Goal: Information Seeking & Learning: Learn about a topic

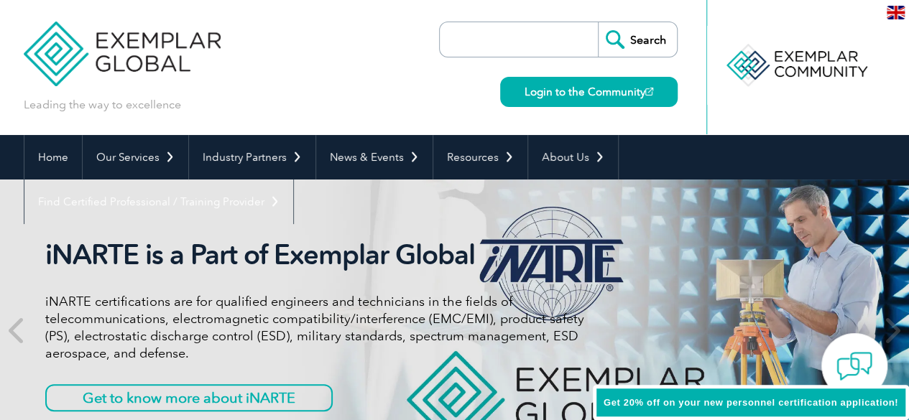
click at [293, 180] on link "Find Certified Professional / Training Provider" at bounding box center [158, 202] width 269 height 45
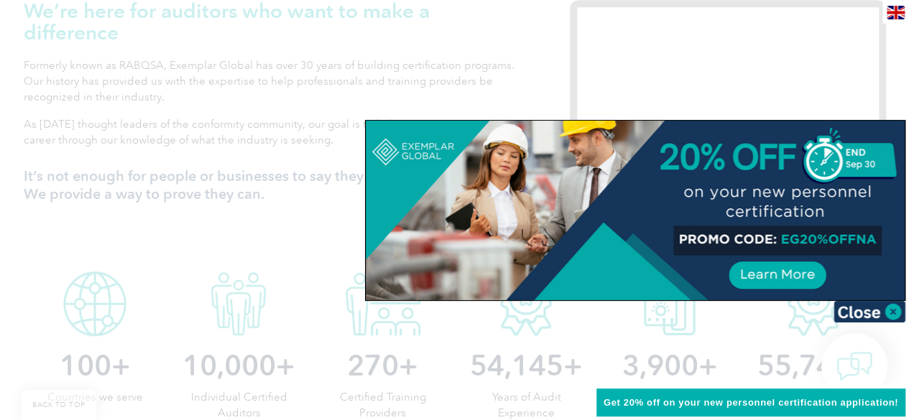
scroll to position [539, 0]
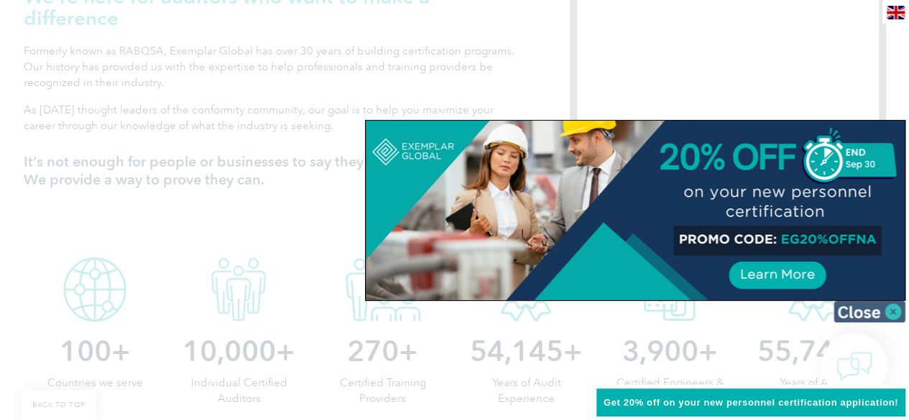
click at [865, 308] on img at bounding box center [869, 312] width 72 height 22
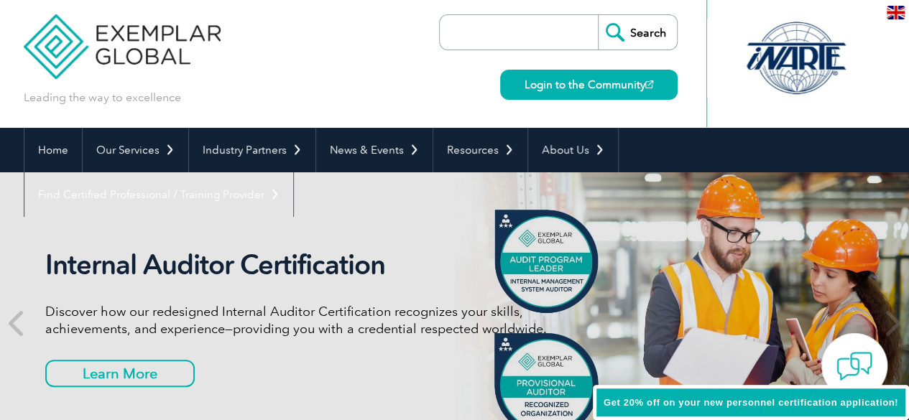
scroll to position [7, 0]
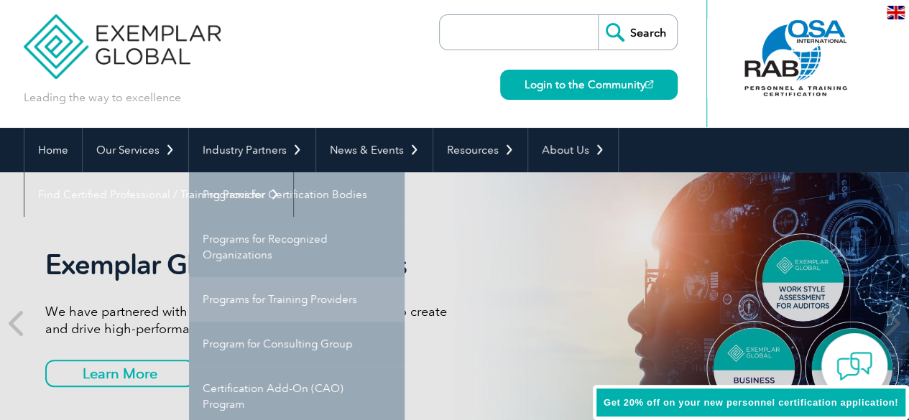
click at [300, 292] on link "Programs for Training Providers" at bounding box center [297, 299] width 216 height 45
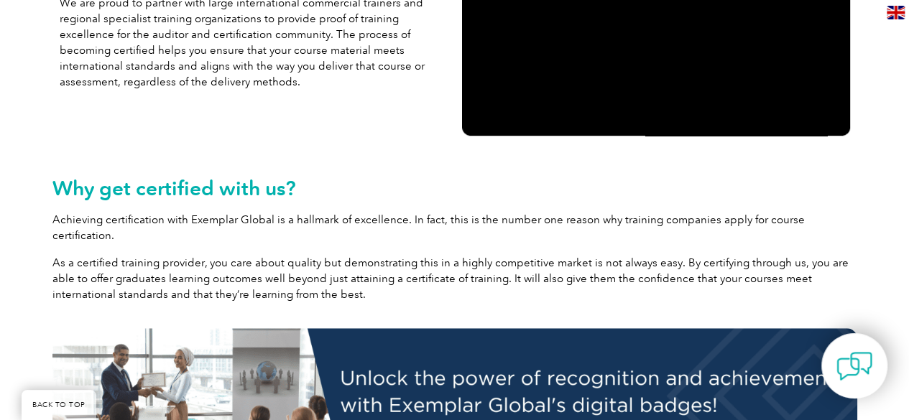
scroll to position [90, 0]
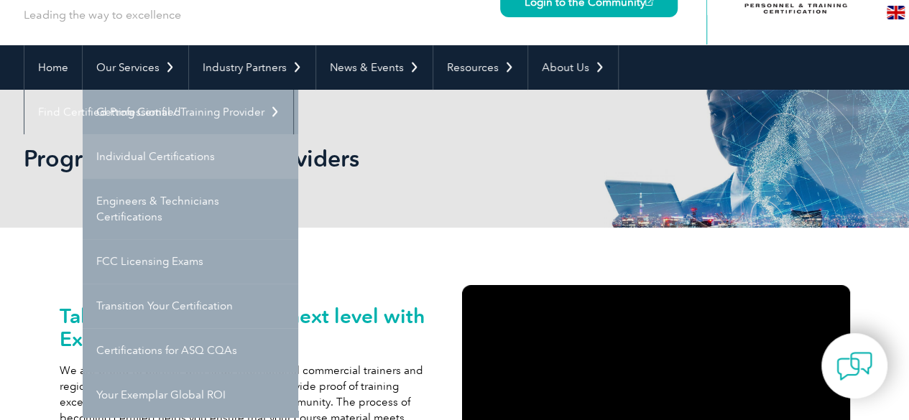
click at [157, 154] on link "Individual Certifications" at bounding box center [191, 156] width 216 height 45
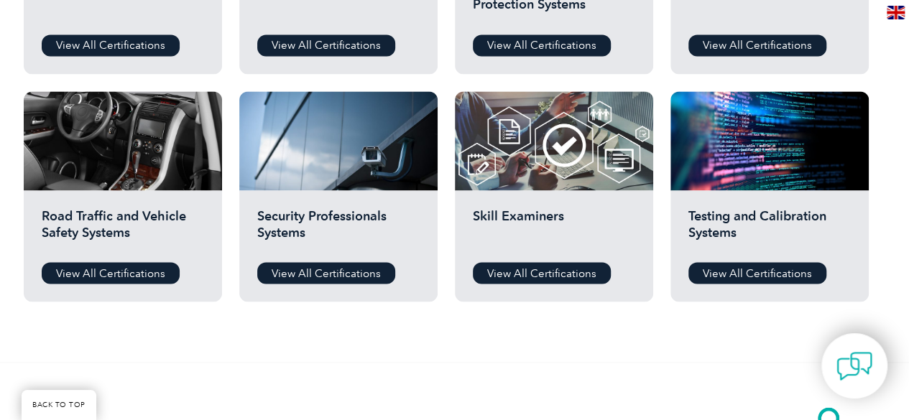
scroll to position [1132, 0]
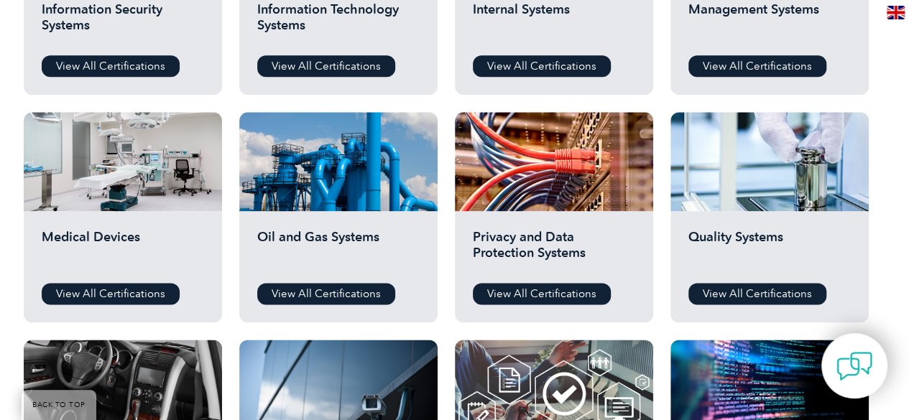
drag, startPoint x: 914, startPoint y: 72, endPoint x: 899, endPoint y: 240, distance: 168.7
click at [899, 240] on html "BACK TO TOP Leading the way to excellence ▼" at bounding box center [454, 149] width 909 height 2075
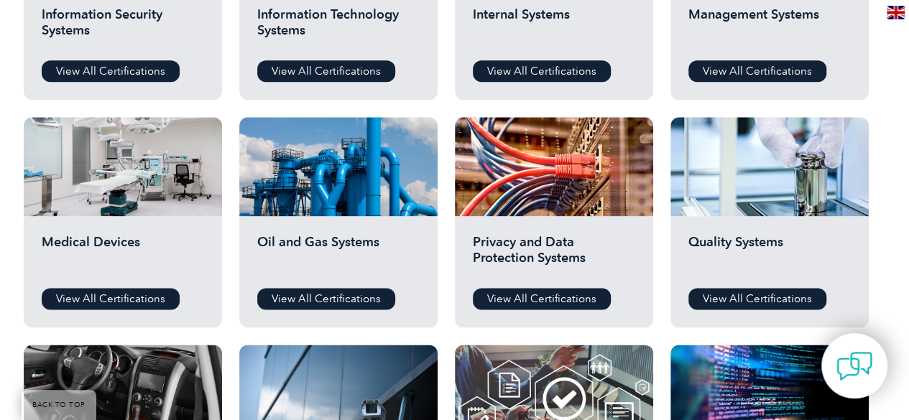
drag, startPoint x: 899, startPoint y: 240, endPoint x: 884, endPoint y: 189, distance: 53.2
click at [884, 189] on div "Before You Apply For a Certification Download the “Certification Requirements” …" at bounding box center [454, 42] width 909 height 1148
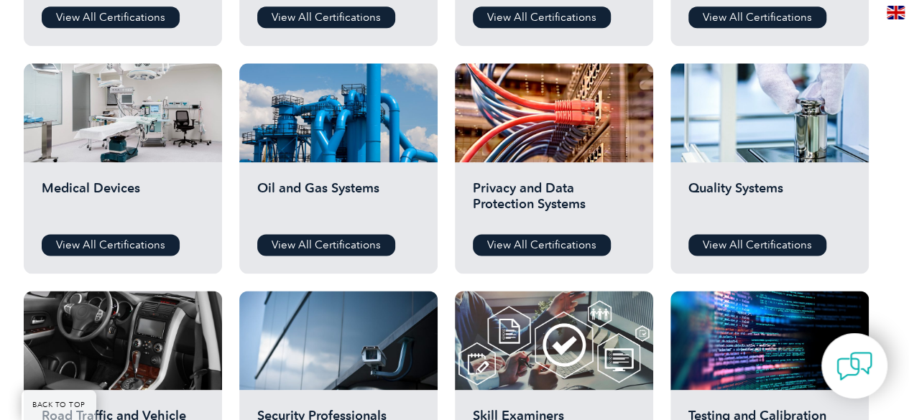
scroll to position [940, 0]
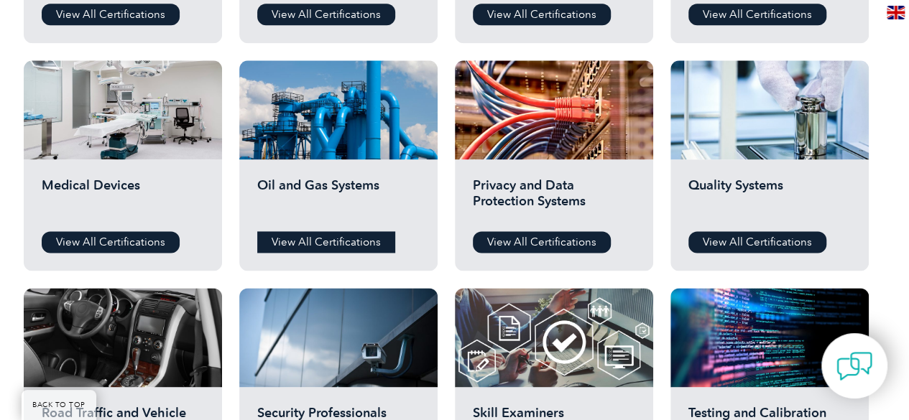
click at [325, 241] on link "View All Certifications" at bounding box center [326, 242] width 138 height 22
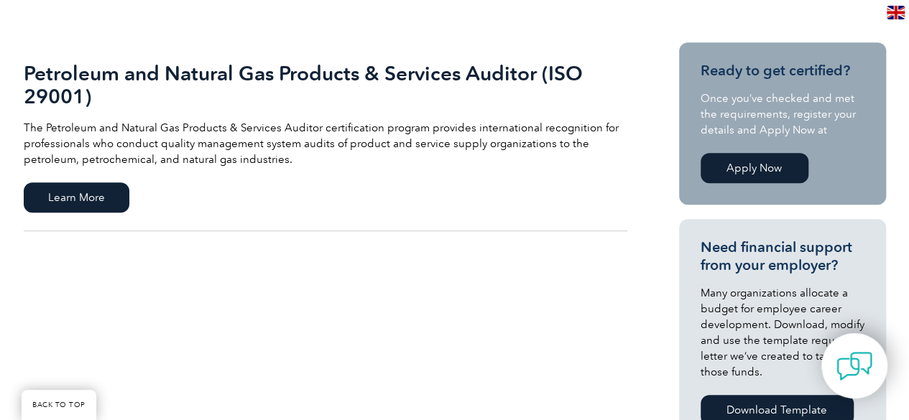
scroll to position [328, 0]
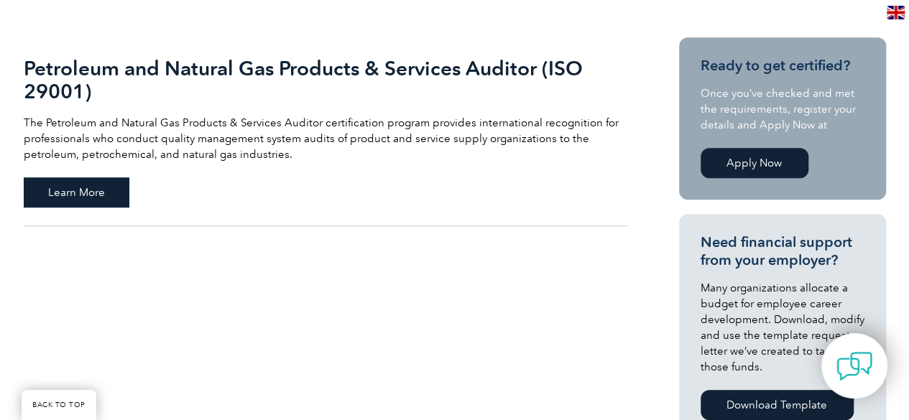
click at [90, 182] on span "Learn More" at bounding box center [77, 192] width 106 height 30
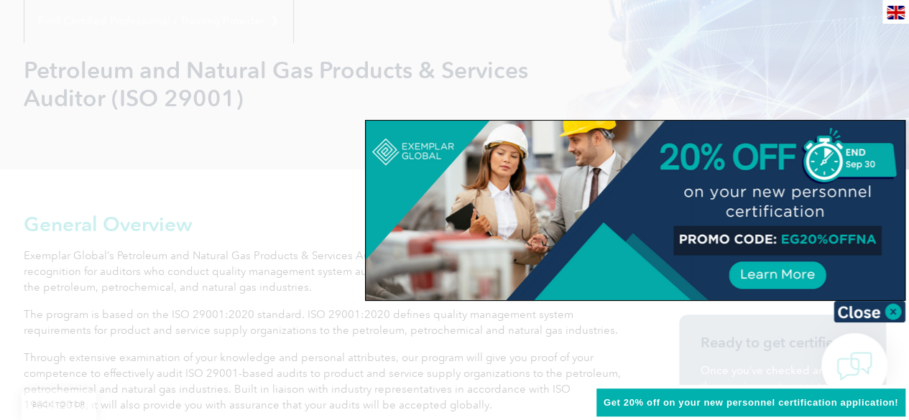
scroll to position [199, 0]
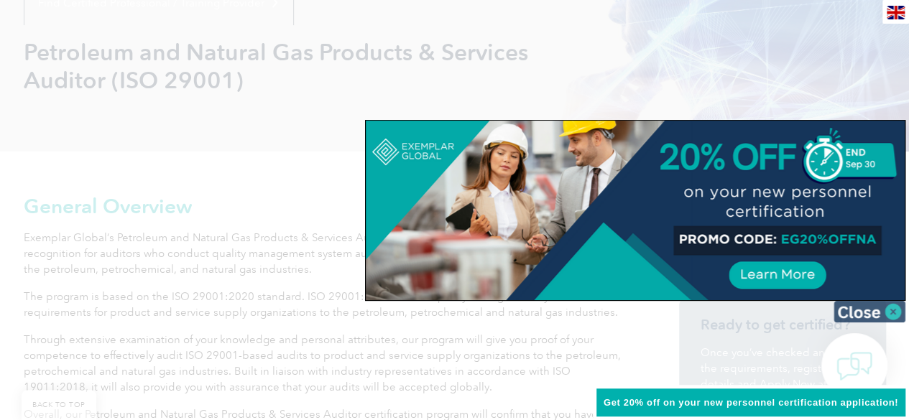
click at [871, 318] on img at bounding box center [869, 312] width 72 height 22
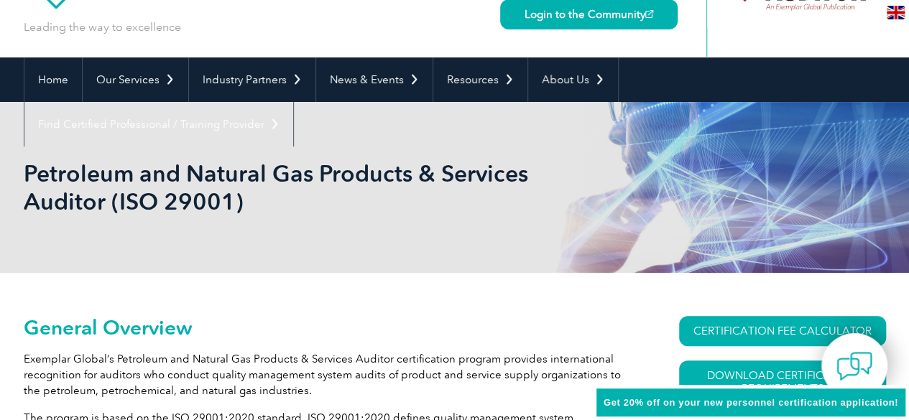
scroll to position [62, 0]
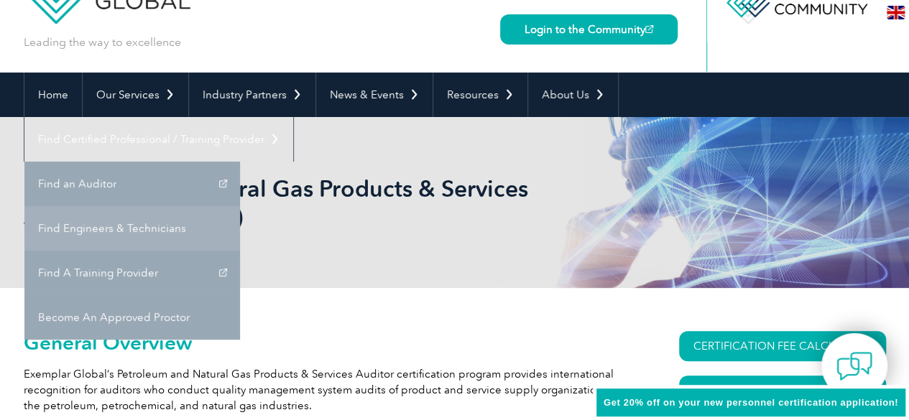
click at [240, 206] on link "Find Engineers & Technicians" at bounding box center [132, 228] width 216 height 45
